Goal: Find specific page/section: Find specific page/section

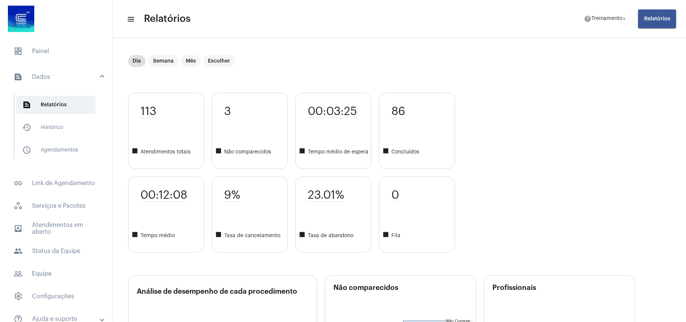
scroll to position [1172, 4]
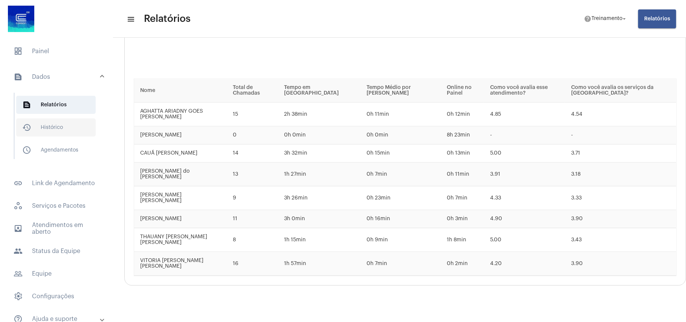
click at [46, 121] on span "history_outlined Histórico" at bounding box center [55, 127] width 79 height 18
